Goal: Information Seeking & Learning: Learn about a topic

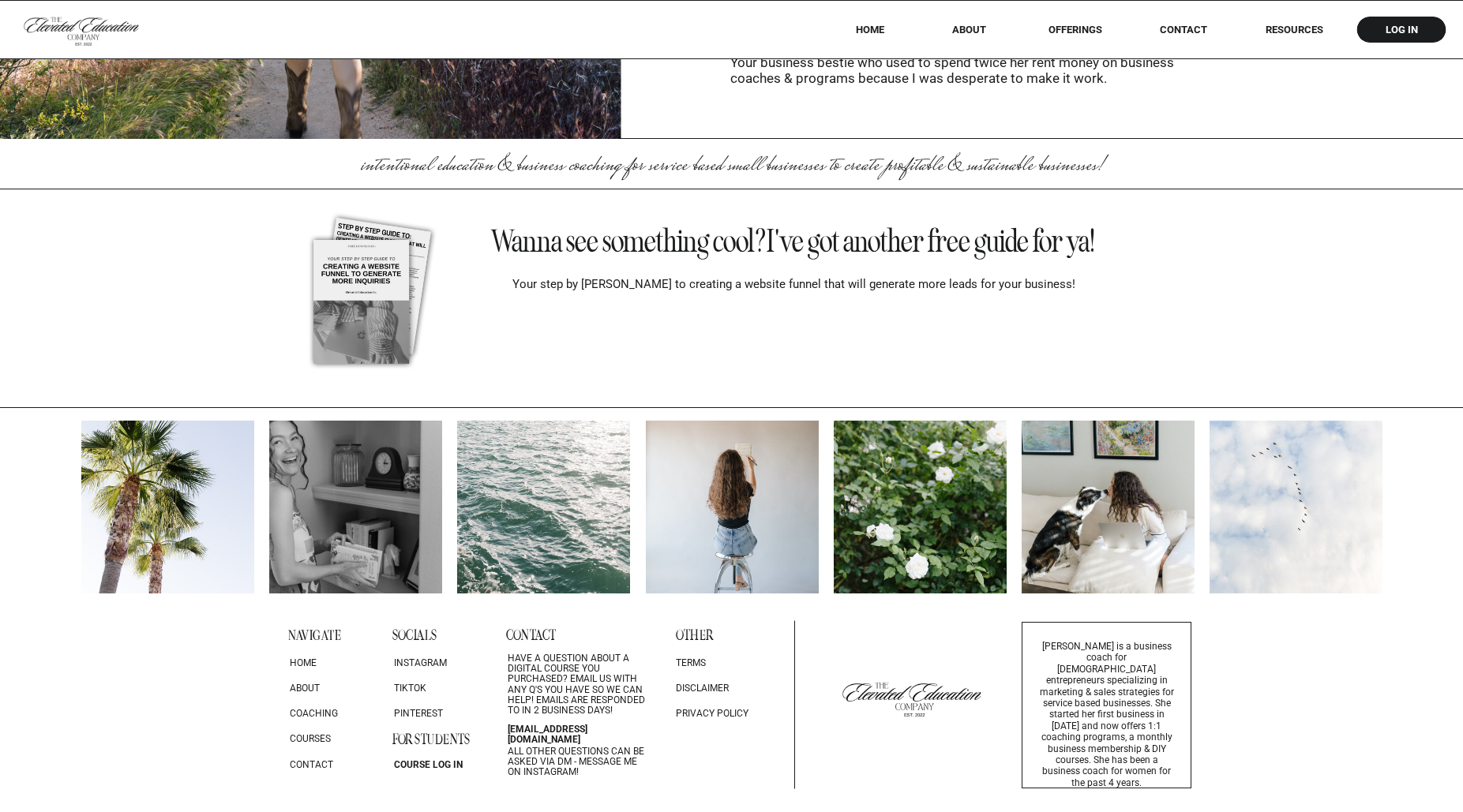
scroll to position [13157, 0]
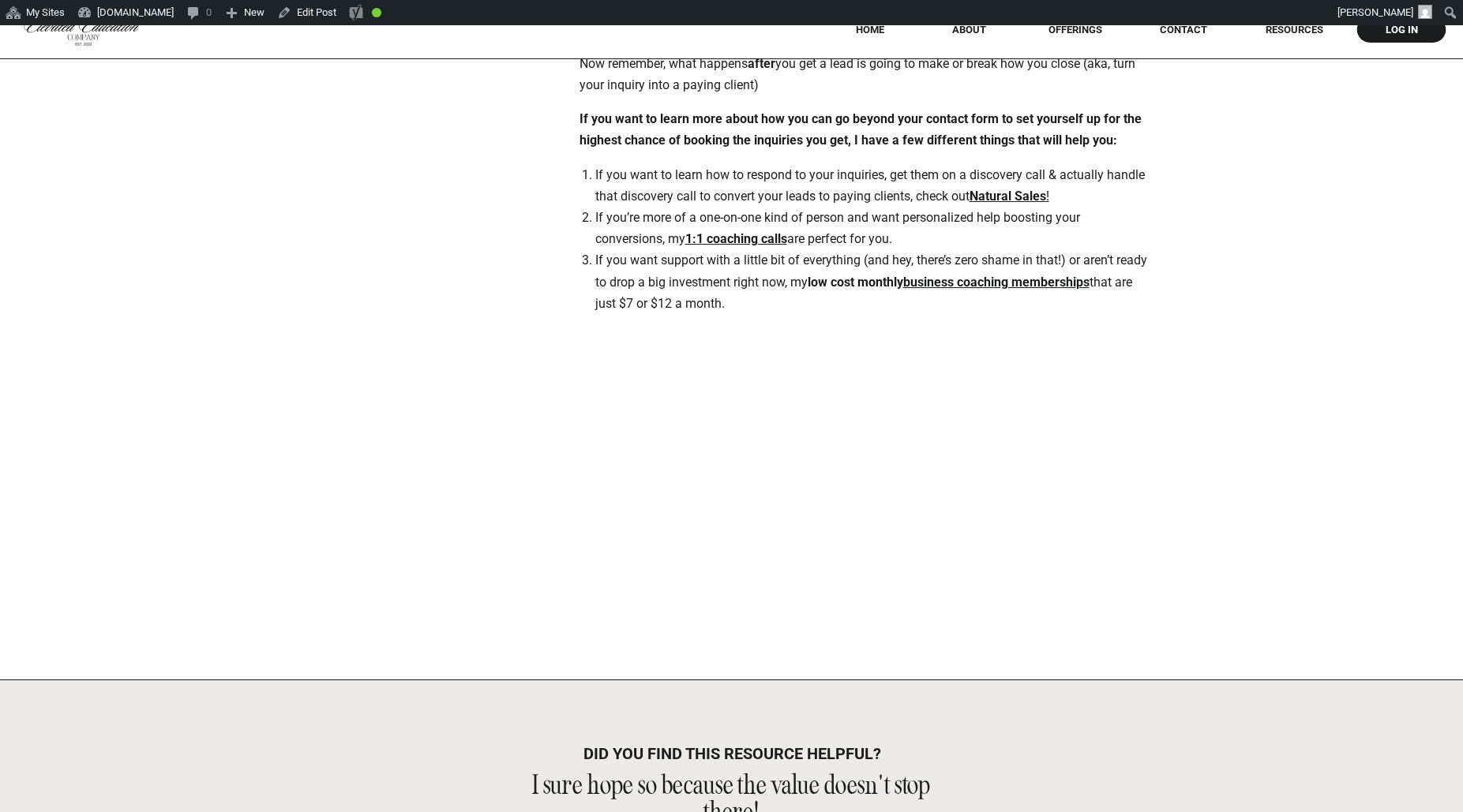
scroll to position [3764, 0]
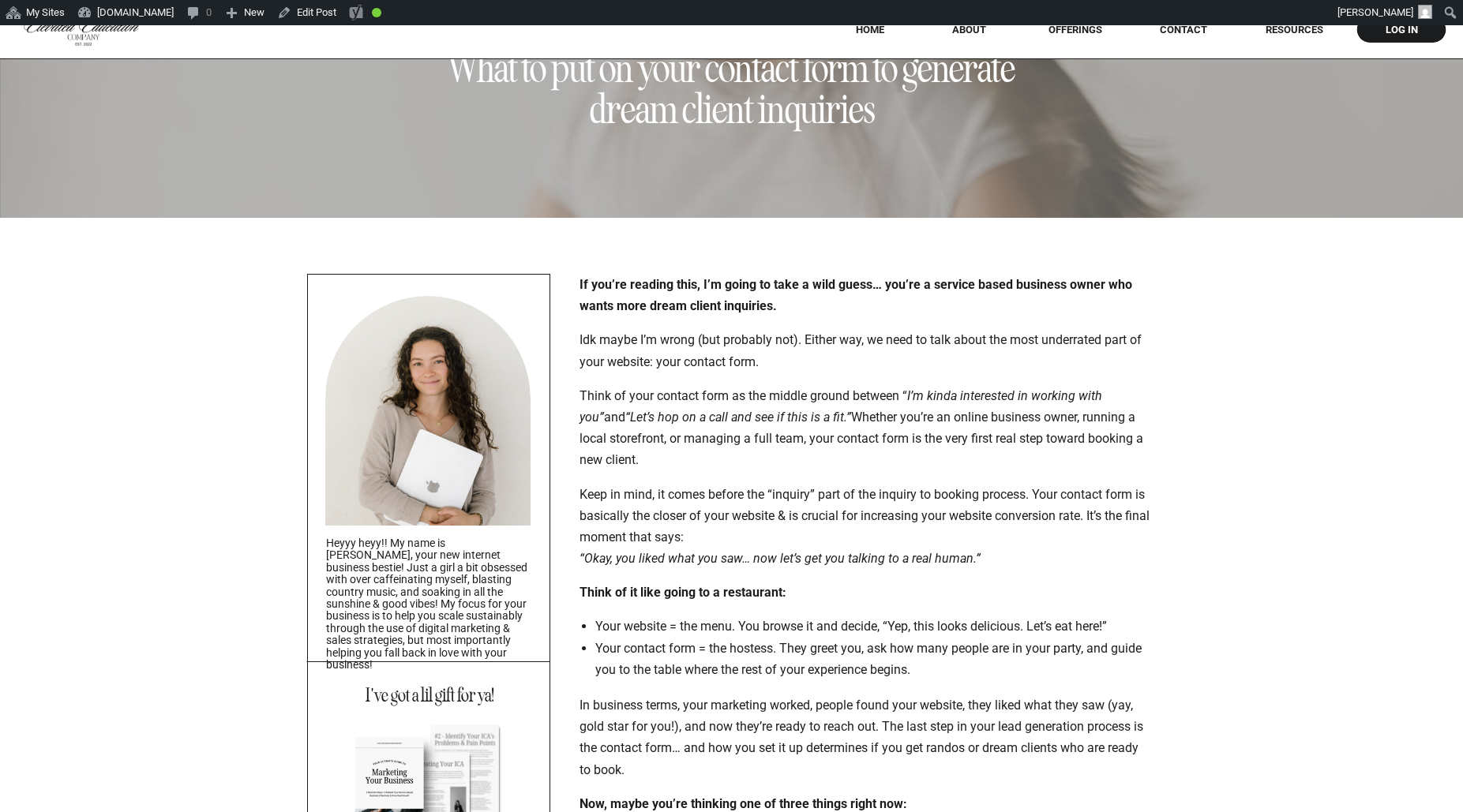
scroll to position [153, 0]
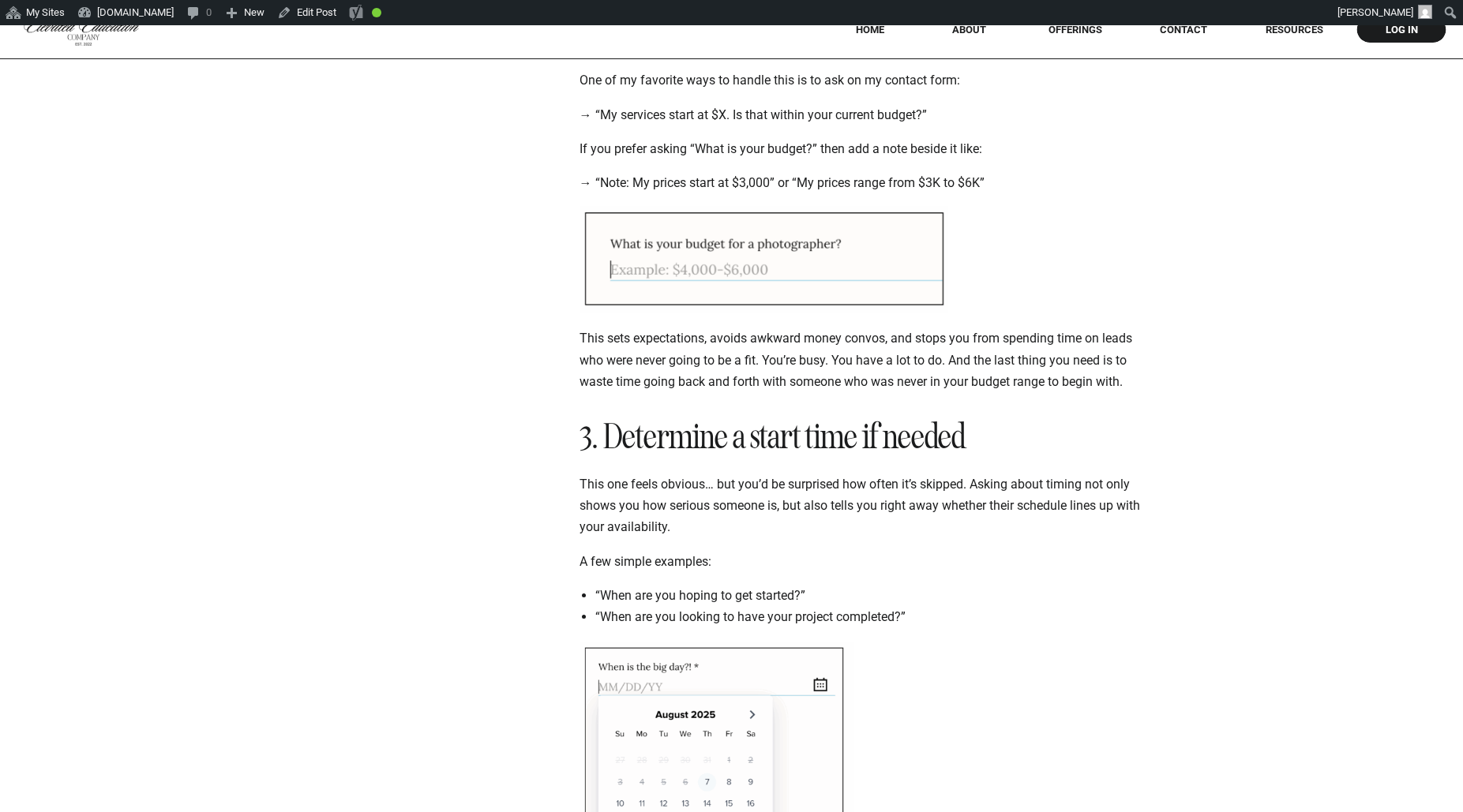
scroll to position [1950, 0]
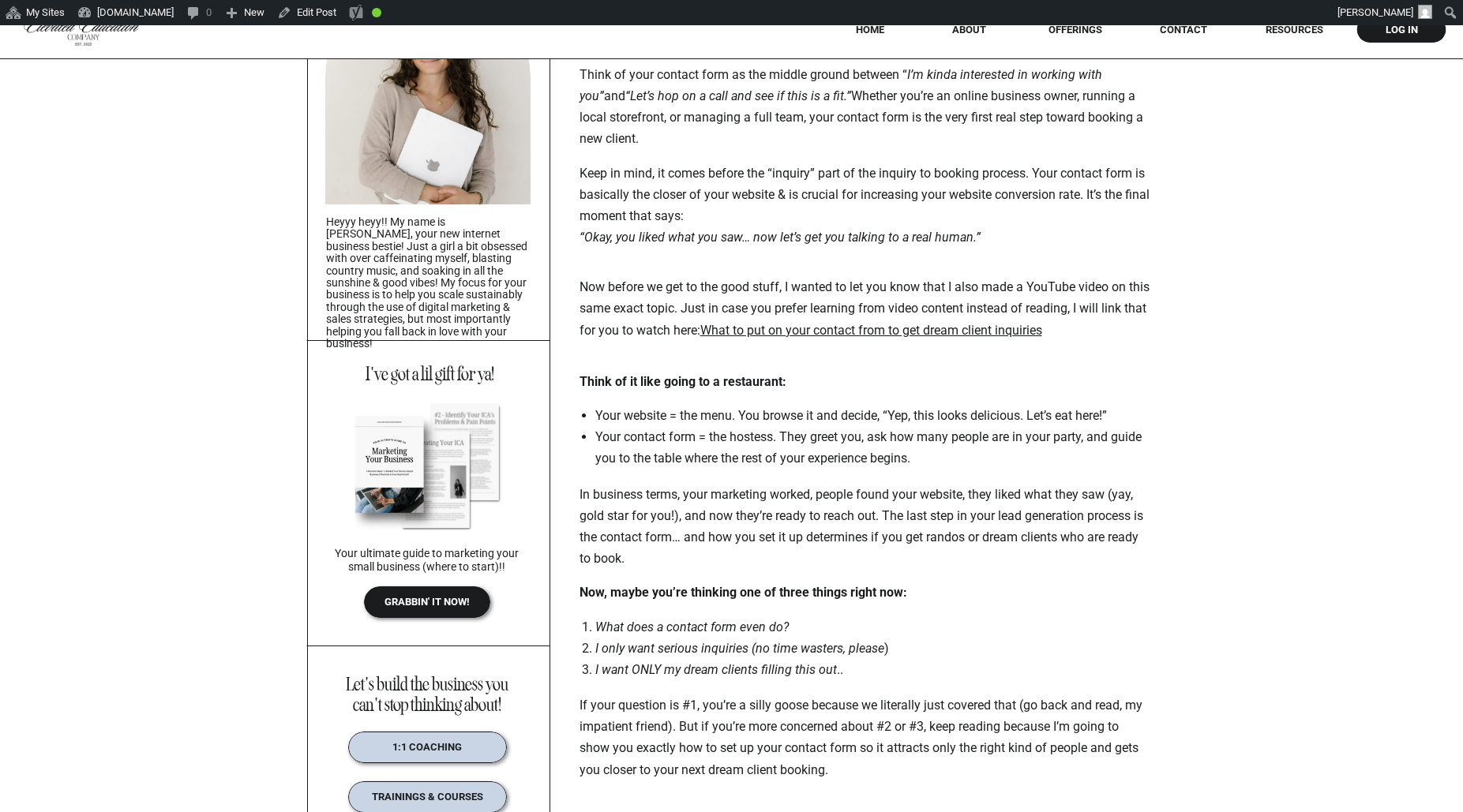
scroll to position [428, 0]
